Goal: Information Seeking & Learning: Compare options

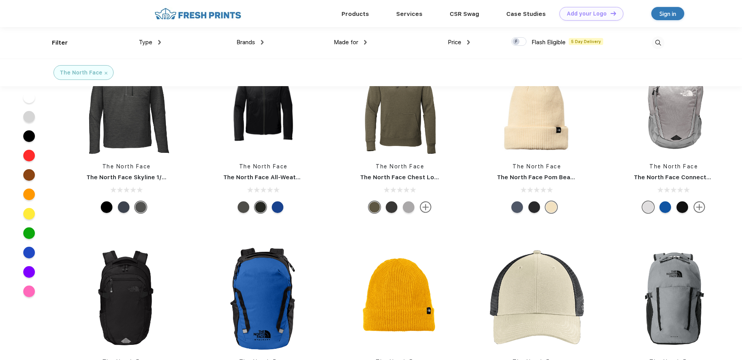
scroll to position [1136, 0]
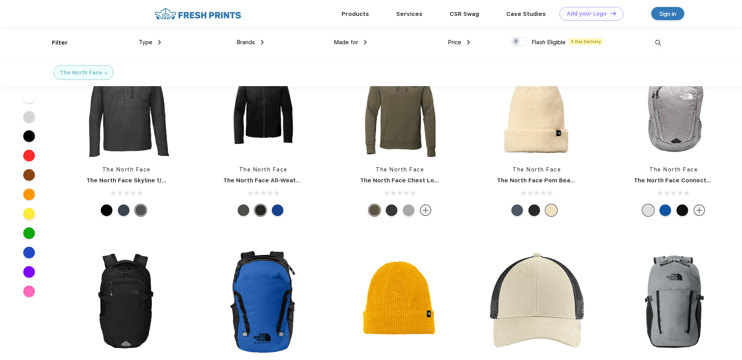
click at [158, 40] on img at bounding box center [159, 42] width 3 height 5
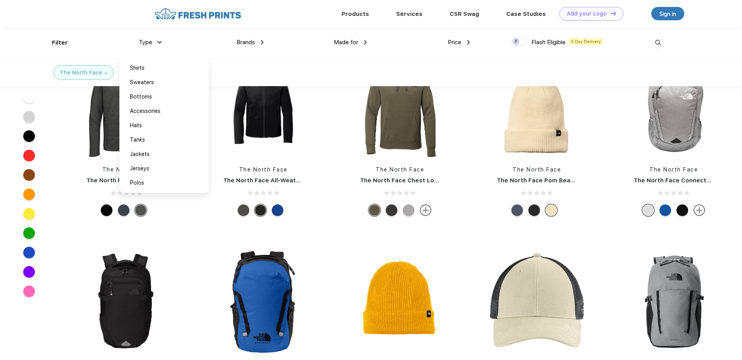
click at [255, 42] on span "Brands" at bounding box center [245, 42] width 19 height 7
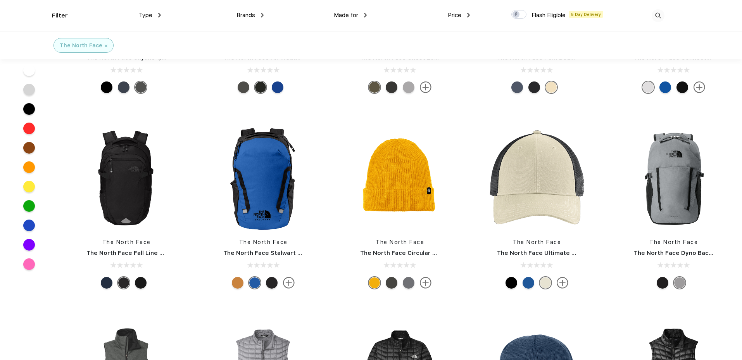
scroll to position [1287, 0]
click at [259, 16] on div "Brands" at bounding box center [249, 15] width 27 height 9
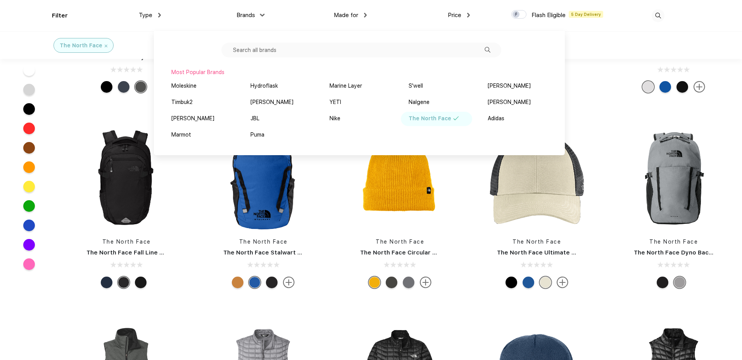
click at [264, 18] on div "Made for Unisex Women Men Youth" at bounding box center [315, 15] width 103 height 31
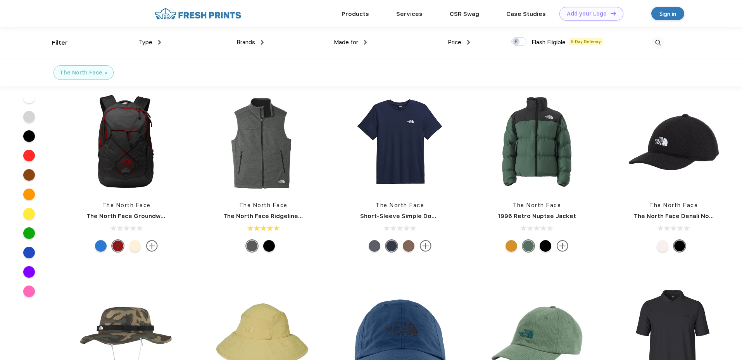
scroll to position [0, 0]
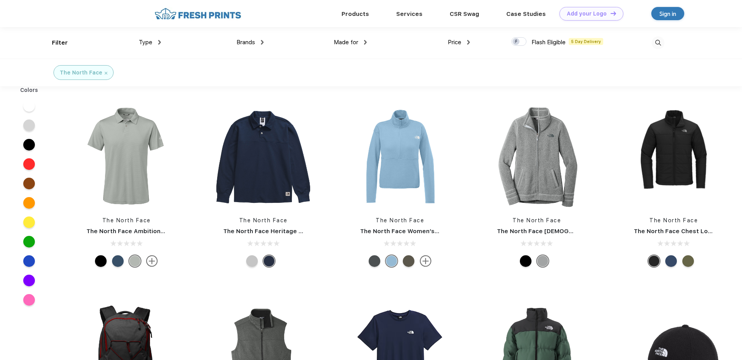
click at [186, 17] on img at bounding box center [197, 14] width 91 height 14
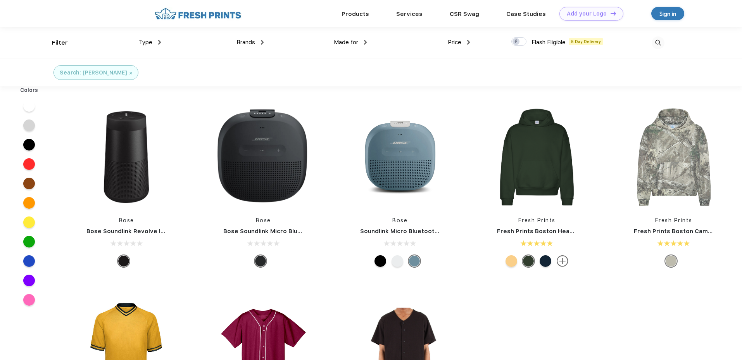
scroll to position [0, 0]
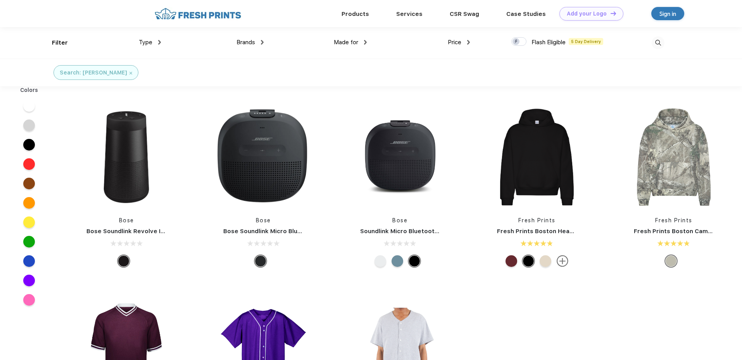
click at [98, 71] on div "Search: bose" at bounding box center [96, 73] width 72 height 8
click at [129, 72] on img at bounding box center [130, 73] width 3 height 3
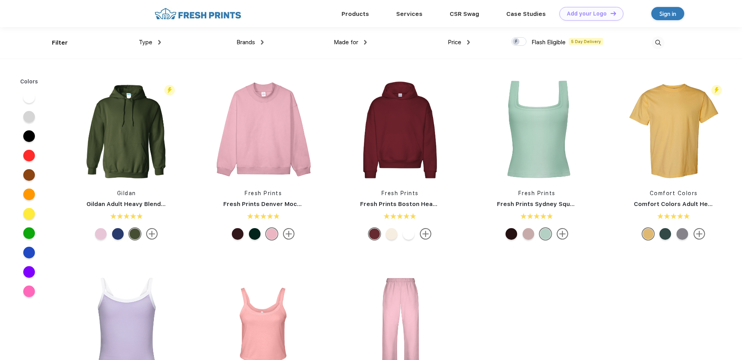
click at [162, 42] on div "Brands Most Popular Brands Moleskine Hydroflask Marine Layer S'well Vineyard Vi…" at bounding box center [212, 42] width 103 height 31
click at [160, 41] on img at bounding box center [159, 42] width 3 height 5
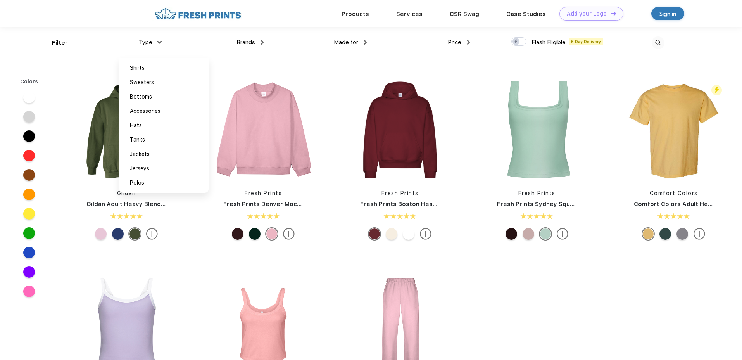
click at [160, 41] on img at bounding box center [159, 42] width 5 height 3
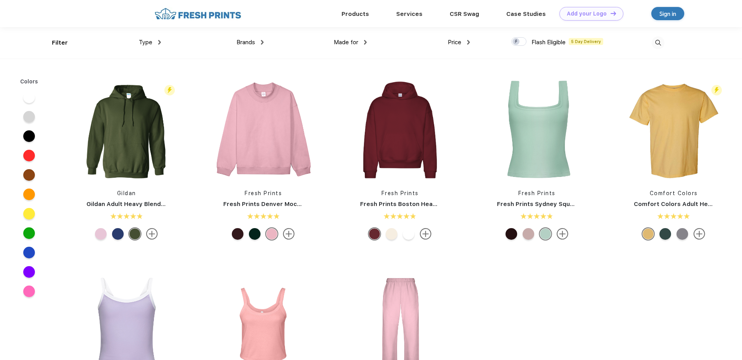
click at [180, 17] on img at bounding box center [197, 14] width 91 height 14
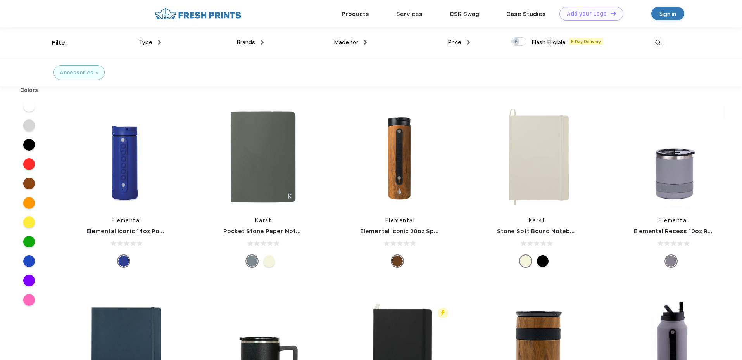
scroll to position [0, 0]
click at [62, 41] on div "Type Shirts Sweaters Bottoms Accessories Hats Tanks Jackets Jerseys Polos" at bounding box center [109, 42] width 103 height 31
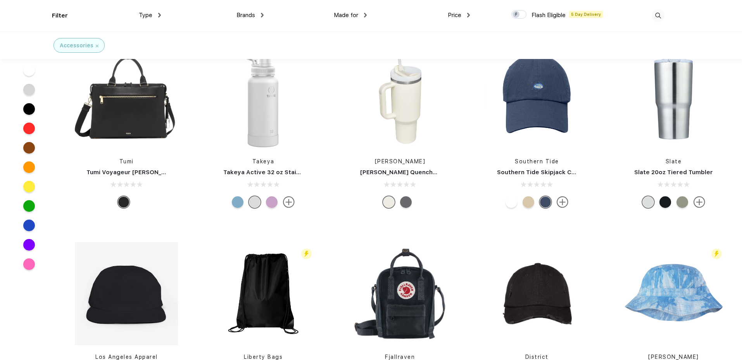
scroll to position [1389, 0]
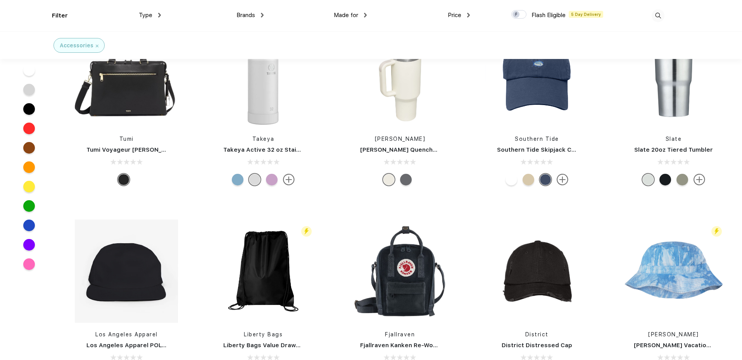
click at [245, 14] on span "Brands" at bounding box center [245, 15] width 19 height 7
click at [263, 15] on img at bounding box center [262, 15] width 3 height 5
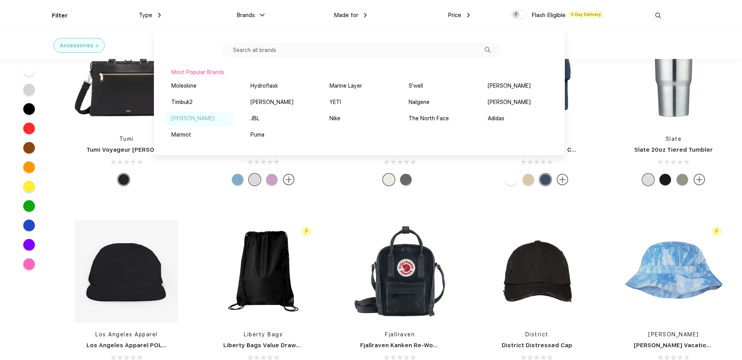
click at [186, 121] on div "Stanley" at bounding box center [192, 118] width 43 height 8
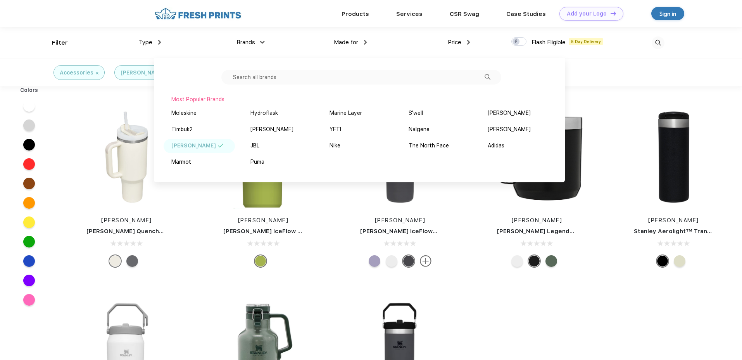
click at [613, 323] on div "Stanley Stanley Quencher H2.O FlowState™ Tumbler 40 oz Stanley Stanley IceFlow …" at bounding box center [400, 285] width 684 height 391
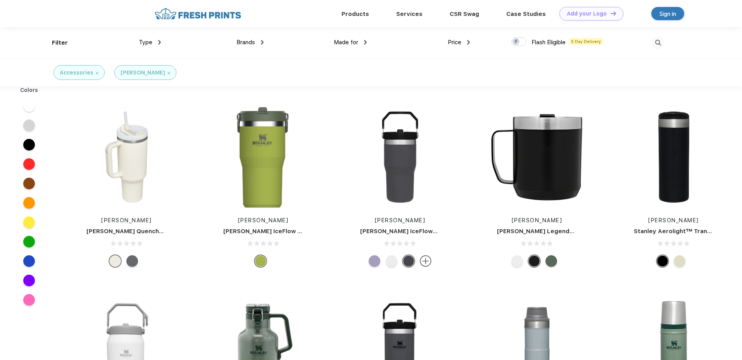
click at [167, 72] on img at bounding box center [168, 73] width 3 height 3
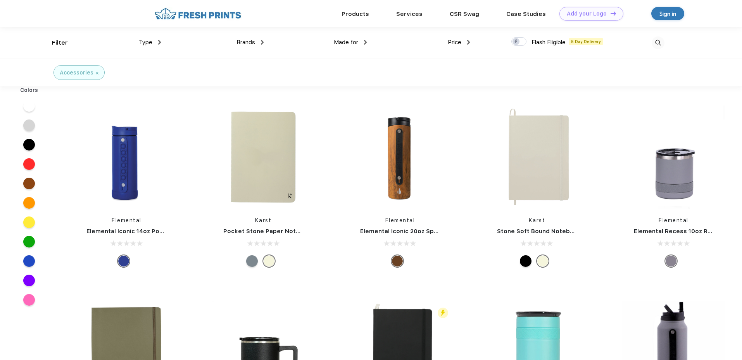
click at [255, 42] on span "Brands" at bounding box center [245, 42] width 19 height 7
click at [257, 41] on div "Brands" at bounding box center [249, 42] width 27 height 9
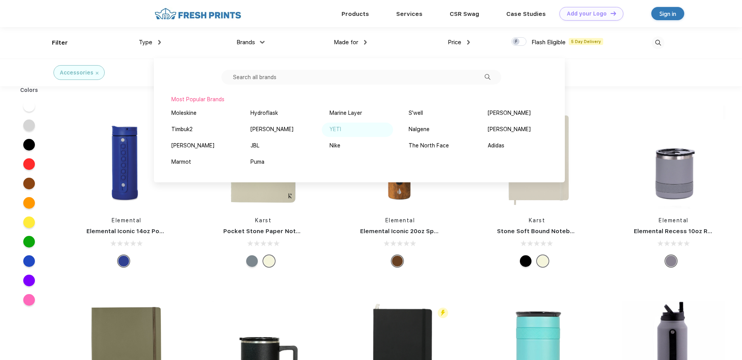
click at [331, 131] on div "YETI" at bounding box center [335, 129] width 12 height 8
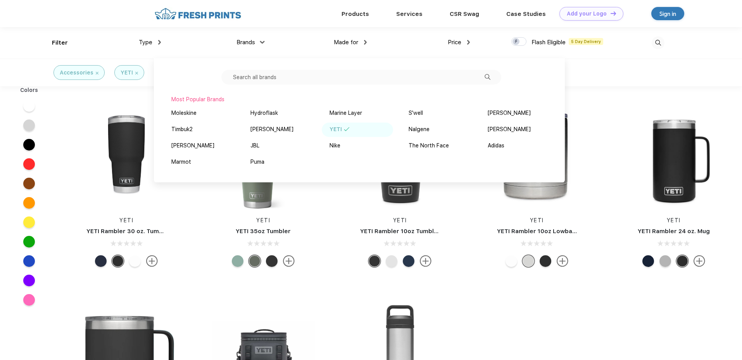
click at [503, 295] on div "YETI YETI Rambler 30 oz. Tumbler YETI YETI 35oz Tumbler YETI YETI Rambler 10oz …" at bounding box center [400, 285] width 684 height 391
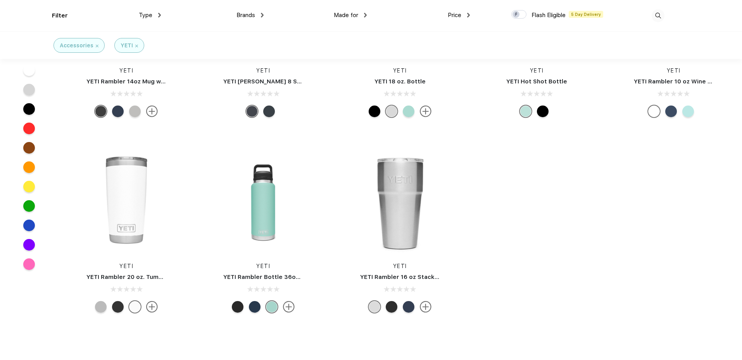
scroll to position [286, 0]
click at [395, 235] on img at bounding box center [399, 202] width 103 height 103
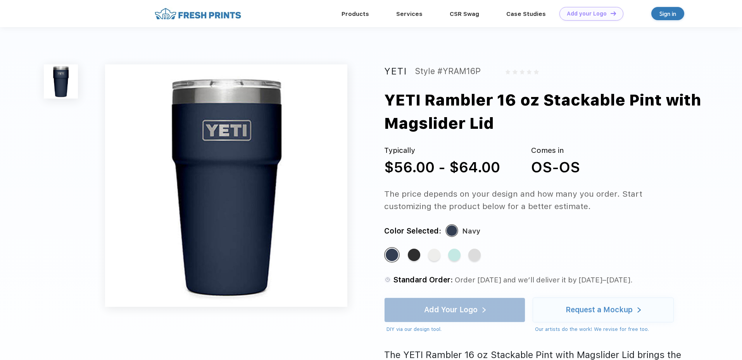
click at [64, 81] on img at bounding box center [61, 81] width 34 height 34
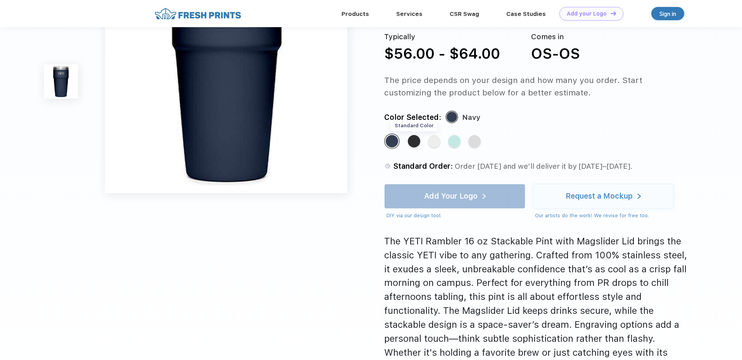
click at [412, 141] on div "Standard Color" at bounding box center [414, 141] width 12 height 12
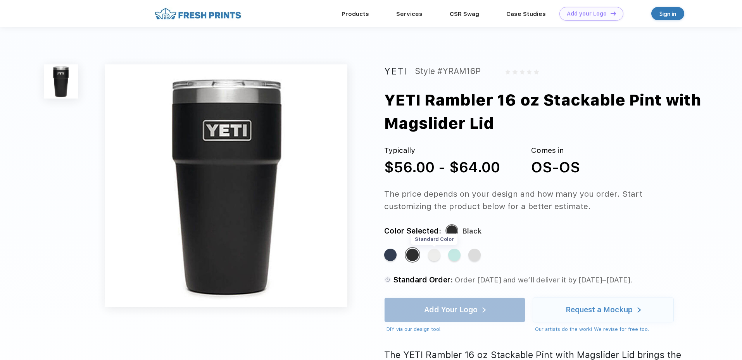
click at [429, 256] on div "Standard Color" at bounding box center [434, 254] width 12 height 12
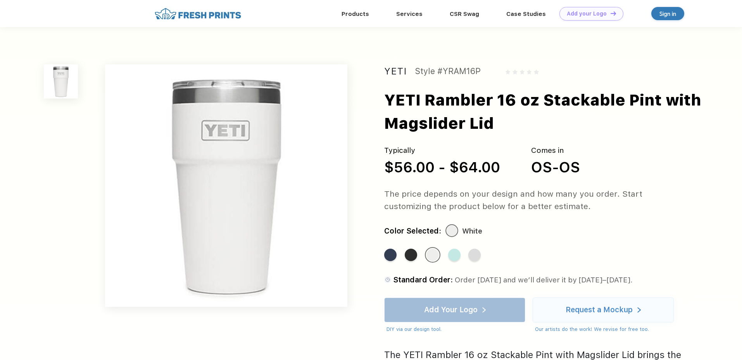
click at [447, 255] on div "Standard Color Standard Color Standard Color Standard Color Standard Color" at bounding box center [528, 258] width 288 height 23
click at [458, 255] on div "Standard Color" at bounding box center [454, 254] width 12 height 12
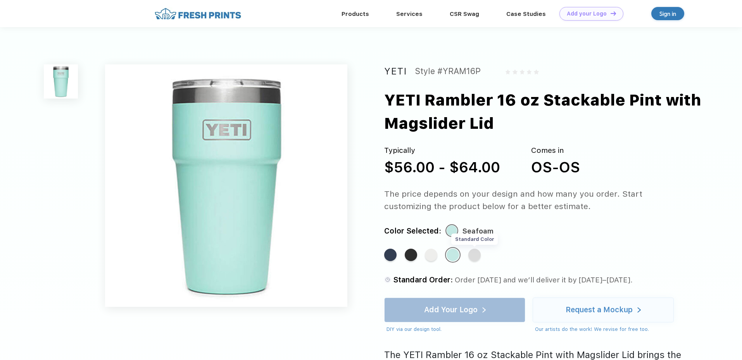
click at [475, 256] on div "Standard Color" at bounding box center [474, 254] width 12 height 12
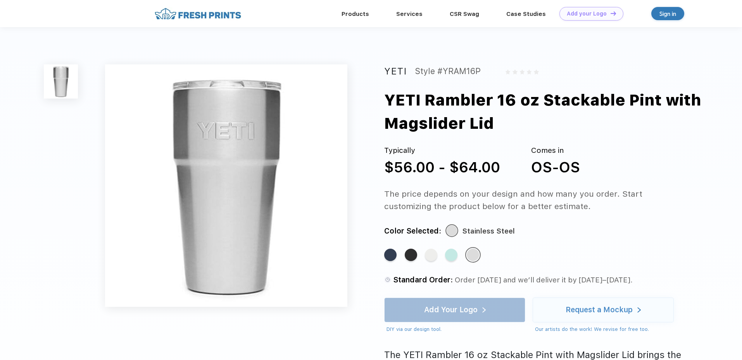
click at [492, 256] on div "Standard Color Standard Color Standard Color Standard Color Standard Color" at bounding box center [528, 258] width 288 height 23
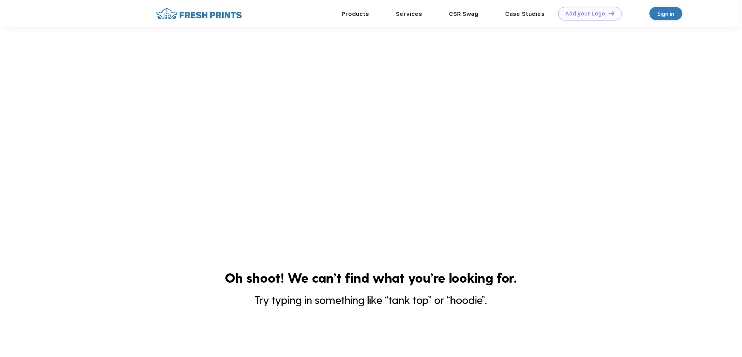
scroll to position [184, 0]
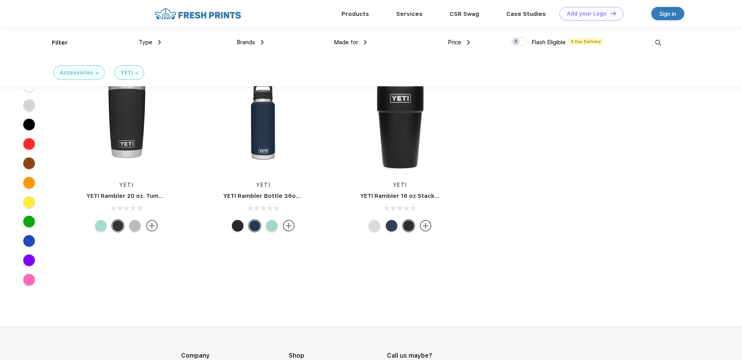
scroll to position [332, 0]
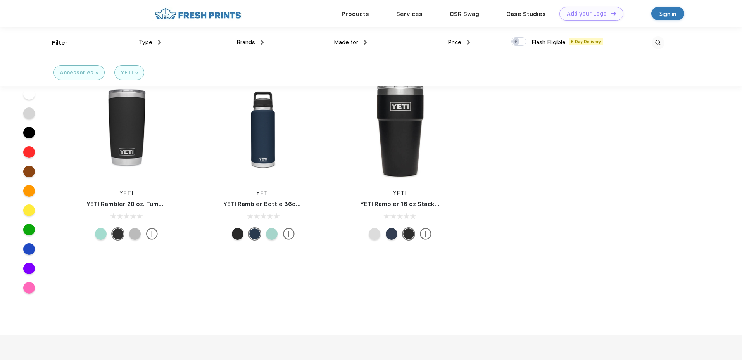
click at [144, 200] on link "YETI Rambler 20 oz. Tumbler" at bounding box center [128, 203] width 84 height 7
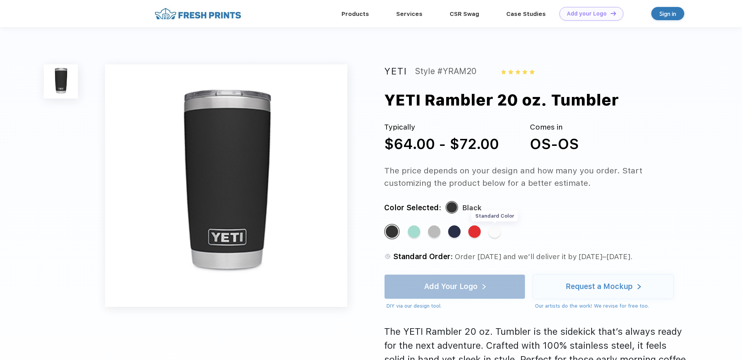
click at [491, 232] on div "Standard Color" at bounding box center [494, 231] width 12 height 12
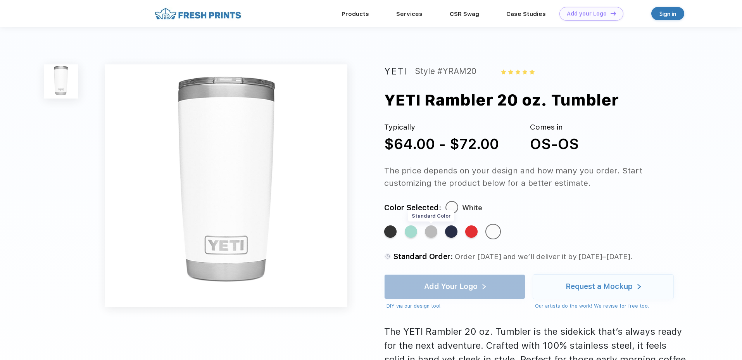
click at [431, 233] on div "Standard Color" at bounding box center [431, 231] width 12 height 12
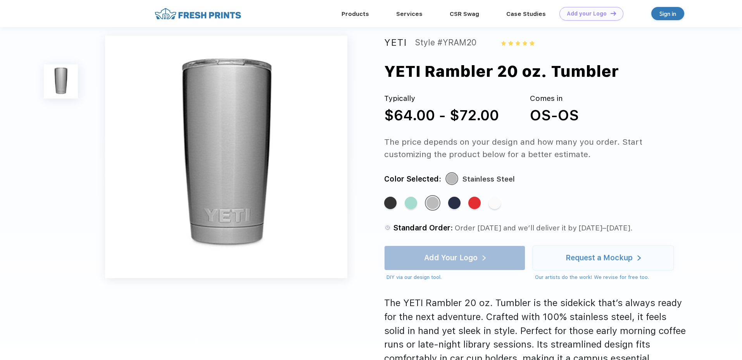
scroll to position [4, 0]
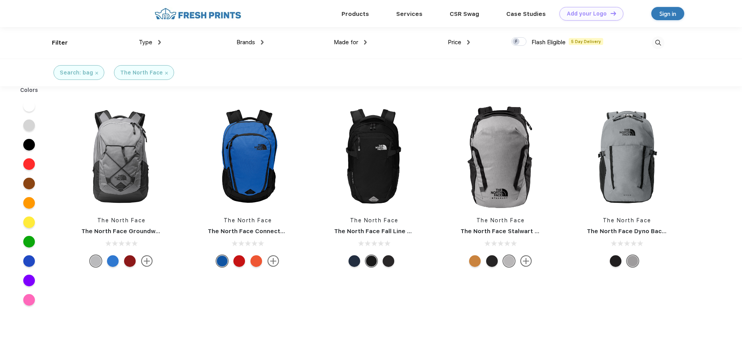
click at [95, 74] on img at bounding box center [96, 73] width 3 height 3
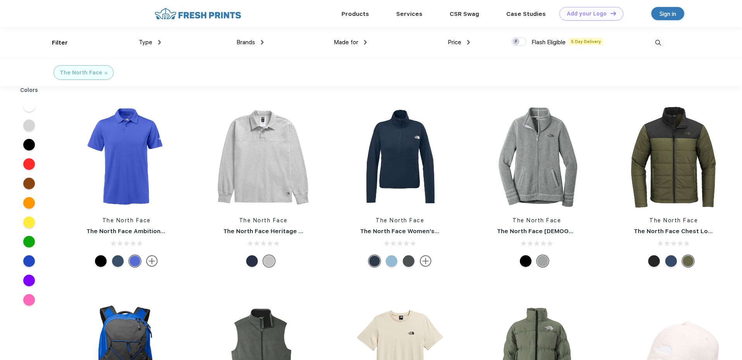
click at [252, 41] on span "Brands" at bounding box center [245, 42] width 19 height 7
click at [261, 41] on img at bounding box center [262, 42] width 3 height 5
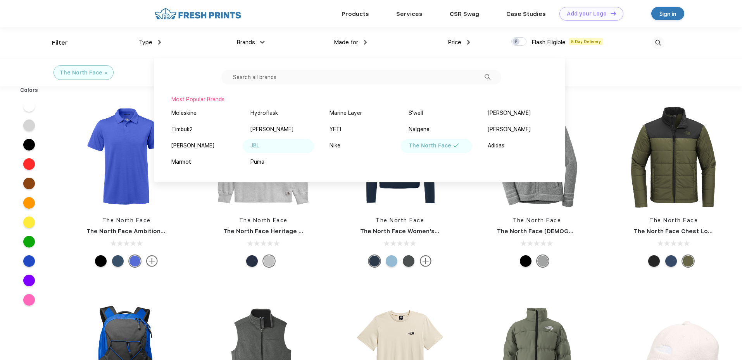
click at [259, 147] on div "JBL" at bounding box center [254, 145] width 9 height 8
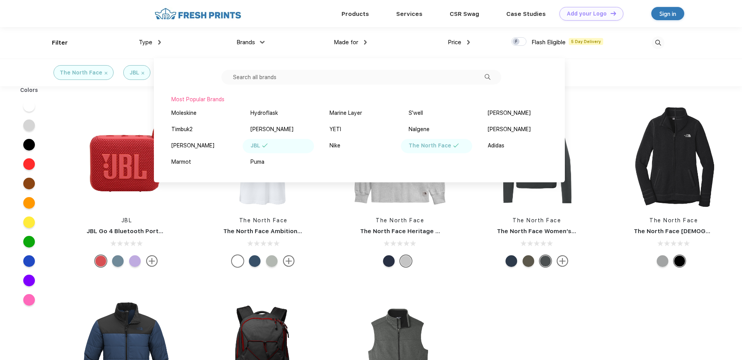
click at [445, 147] on div "The North Face" at bounding box center [429, 145] width 43 height 8
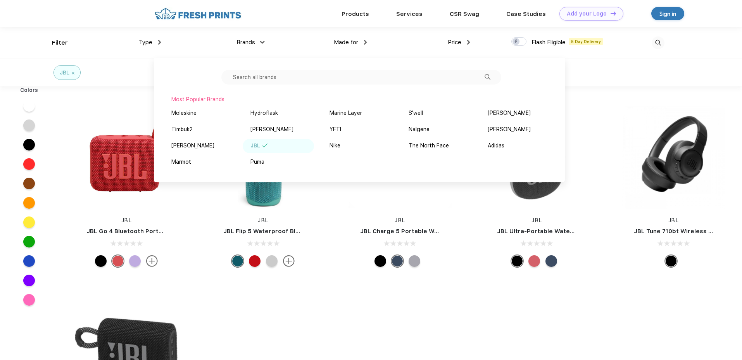
click at [463, 295] on div "JBL JBL Go 4 Bluetooth Portable Speaker JBL JBL Flip 5 Waterproof Bluetooth® Sp…" at bounding box center [400, 285] width 684 height 391
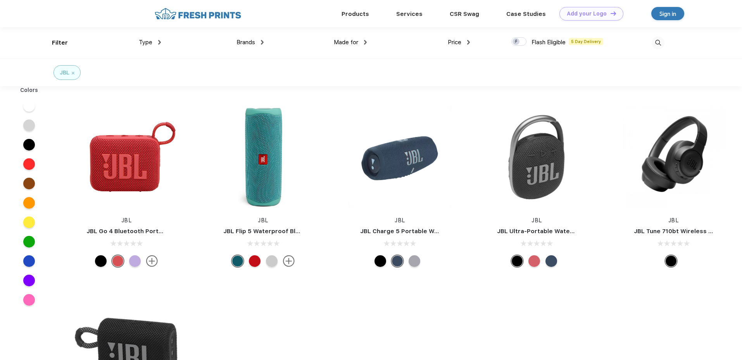
click at [257, 42] on div "Brands" at bounding box center [249, 42] width 27 height 9
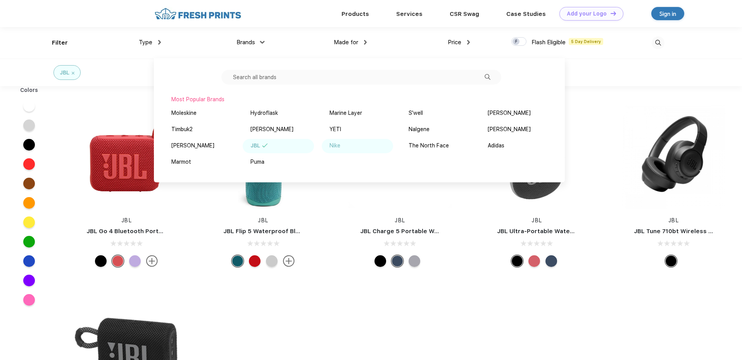
scroll to position [2, 0]
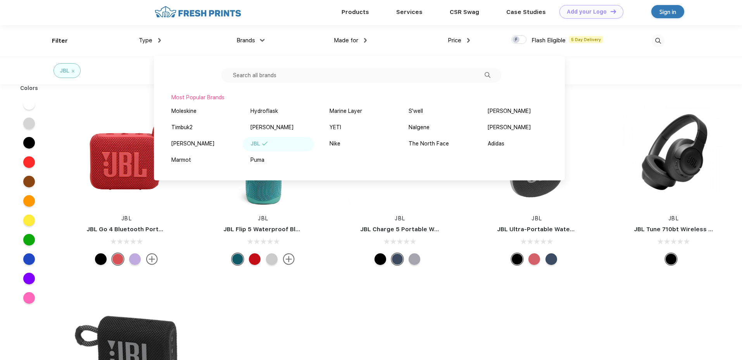
click at [263, 144] on img at bounding box center [265, 143] width 6 height 4
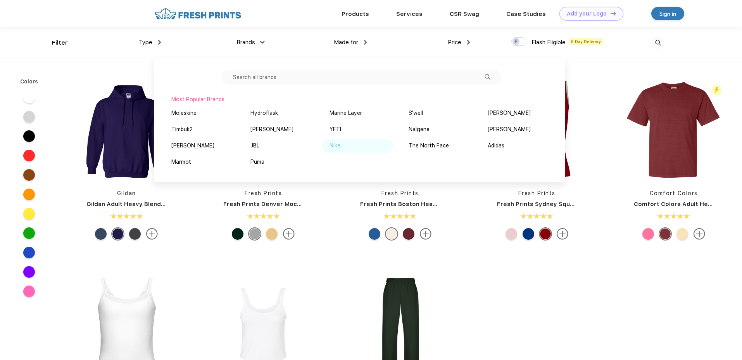
click at [336, 146] on div "Nike" at bounding box center [334, 145] width 11 height 8
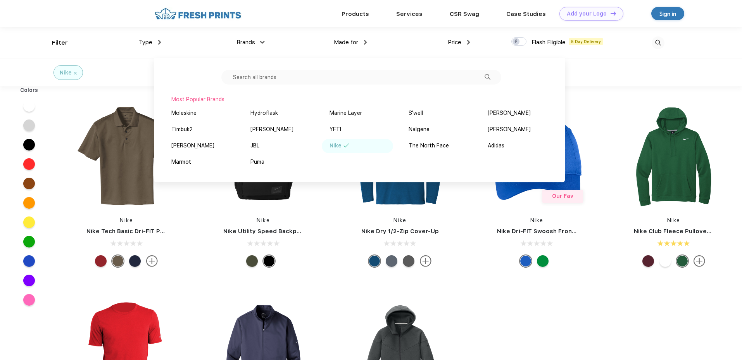
click at [529, 312] on div "Nike Nike Tech Basic Dri-FIT Polo Nike Nike Utility Speed Backpack Nike Nike Dr…" at bounding box center [400, 285] width 684 height 391
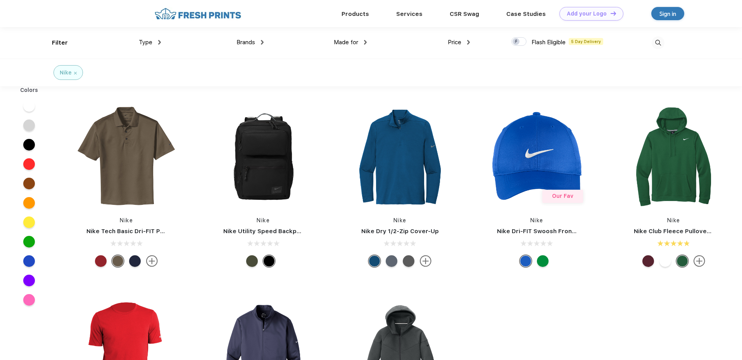
click at [73, 74] on div "Nike" at bounding box center [68, 73] width 17 height 8
click at [75, 72] on img at bounding box center [75, 73] width 3 height 3
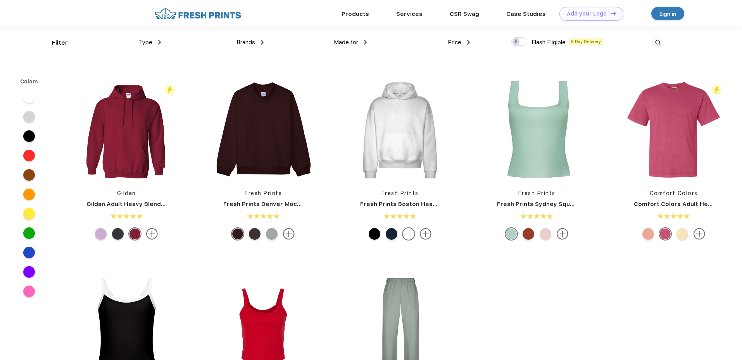
click at [161, 41] on div "Brands Most Popular Brands Moleskine Hydroflask Marine Layer S'well Vineyard Vi…" at bounding box center [212, 42] width 103 height 31
click at [158, 42] on img at bounding box center [159, 42] width 3 height 5
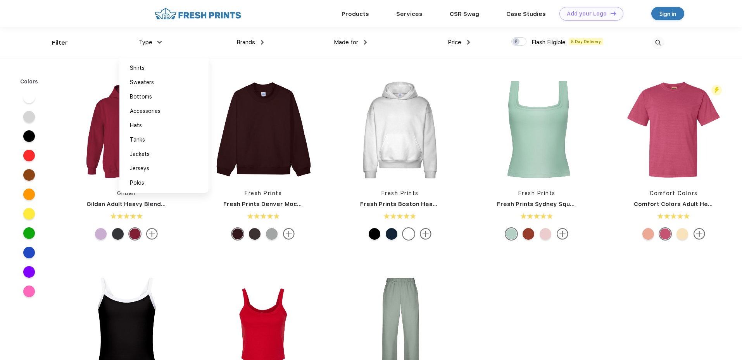
click at [156, 40] on div "Type" at bounding box center [150, 42] width 22 height 9
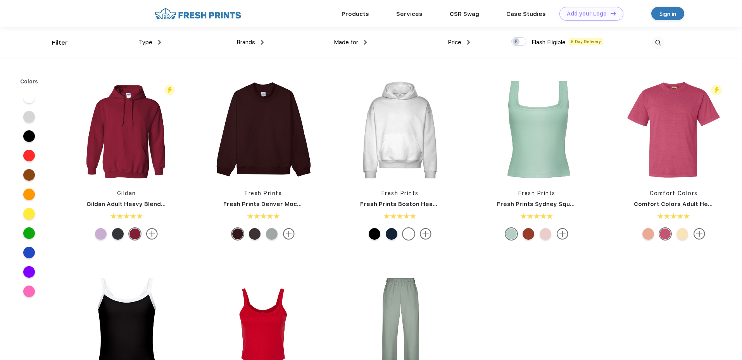
click at [349, 41] on span "Made for" at bounding box center [346, 42] width 24 height 7
click at [365, 43] on img at bounding box center [365, 42] width 3 height 5
click at [365, 42] on img at bounding box center [365, 42] width 5 height 3
click at [464, 43] on div "Price" at bounding box center [459, 42] width 22 height 9
click at [467, 43] on img at bounding box center [468, 42] width 5 height 3
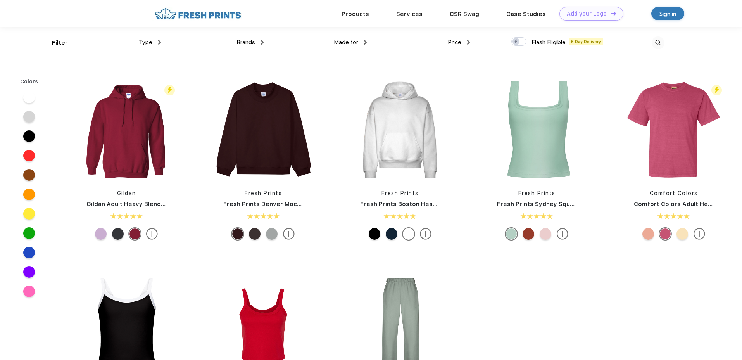
click at [62, 41] on div "Type Shirts Sweaters Bottoms Accessories Hats Tanks Jackets Jerseys Polos" at bounding box center [109, 42] width 103 height 31
click at [30, 79] on div "Colors" at bounding box center [29, 82] width 30 height 8
click at [349, 14] on link "Products" at bounding box center [355, 13] width 28 height 7
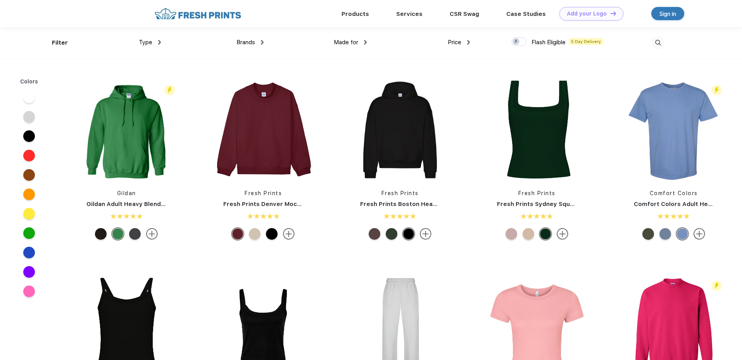
click at [467, 45] on div "Price" at bounding box center [459, 42] width 22 height 9
click at [455, 95] on img at bounding box center [457, 97] width 6 height 4
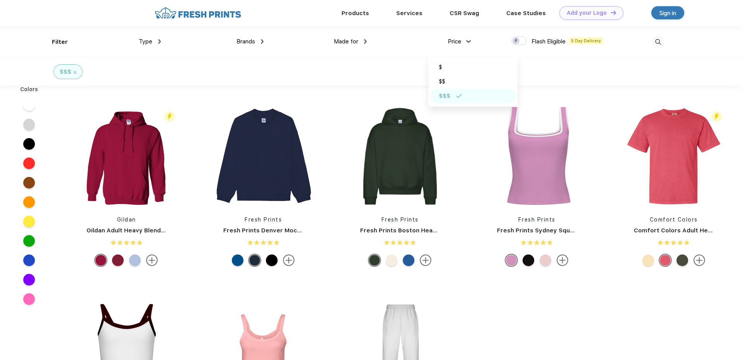
click at [468, 40] on div "Price" at bounding box center [459, 41] width 22 height 9
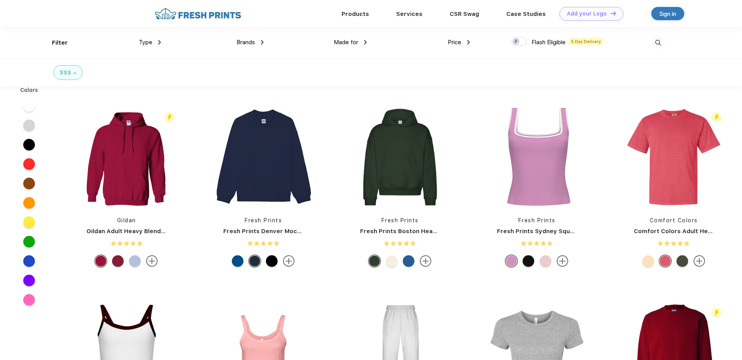
click at [223, 13] on img at bounding box center [197, 14] width 91 height 14
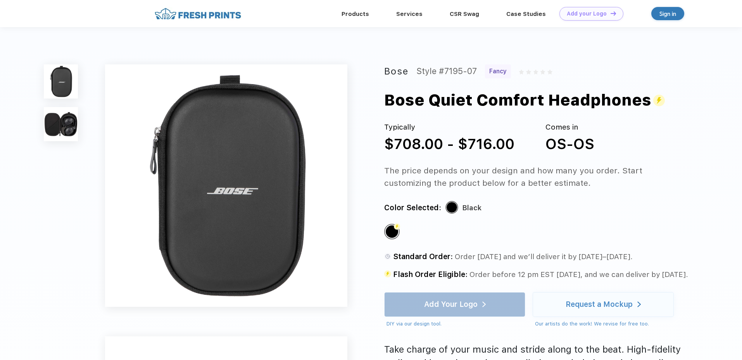
click at [67, 122] on img at bounding box center [61, 124] width 34 height 34
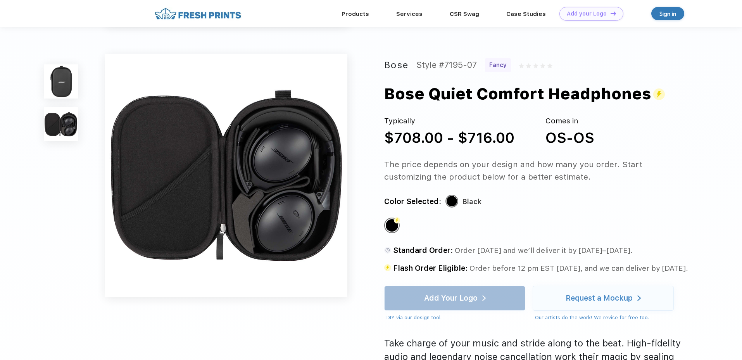
scroll to position [256, 0]
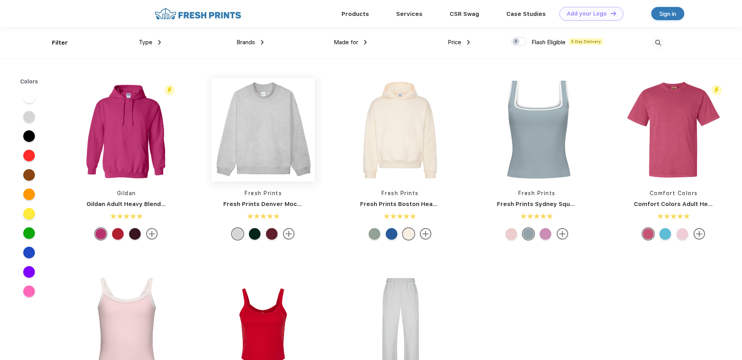
scroll to position [0, 0]
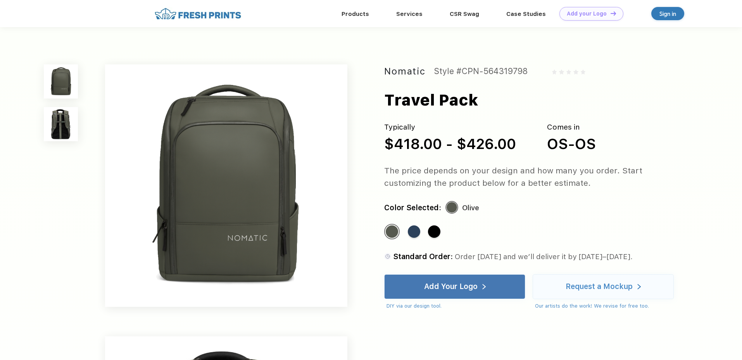
click at [72, 122] on img at bounding box center [61, 124] width 34 height 34
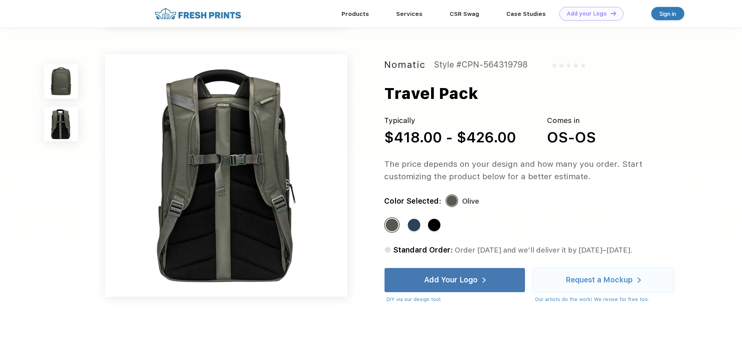
scroll to position [256, 0]
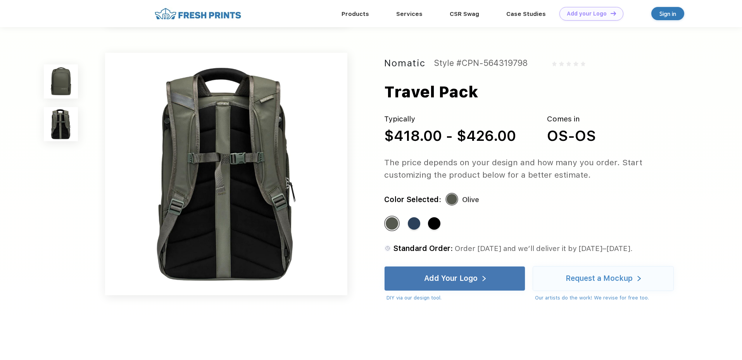
click at [50, 87] on img at bounding box center [61, 81] width 34 height 34
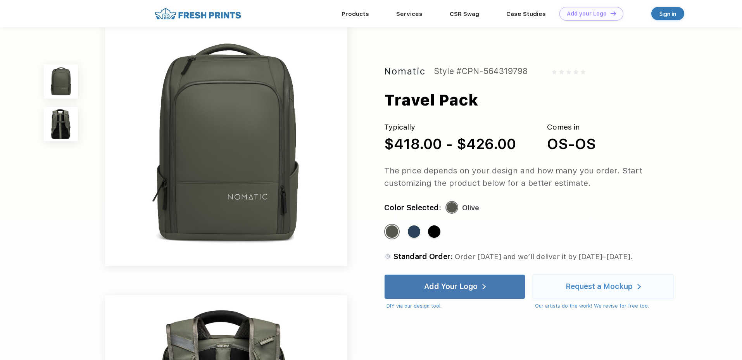
scroll to position [0, 0]
